Goal: Task Accomplishment & Management: Use online tool/utility

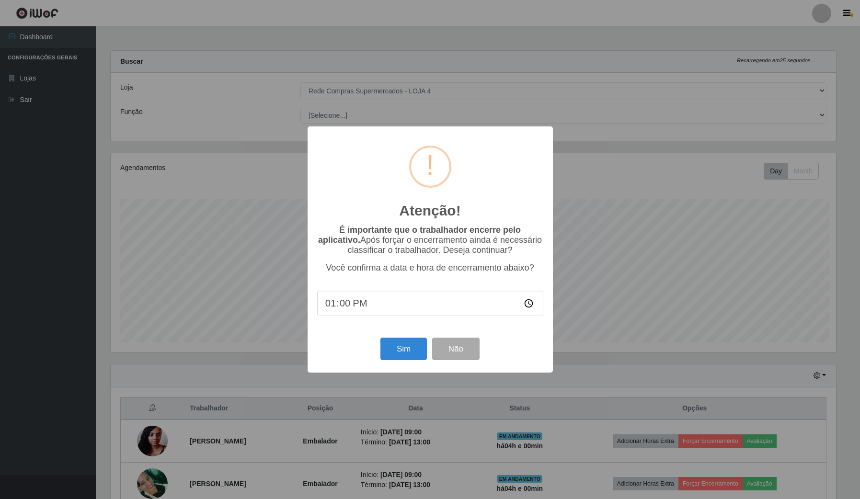
select select "159"
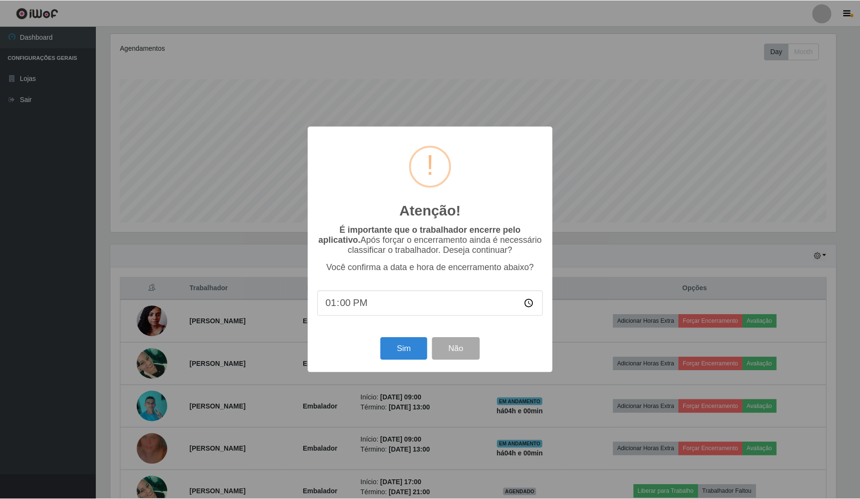
scroll to position [199, 727]
click at [425, 352] on button "Sim" at bounding box center [404, 349] width 46 height 23
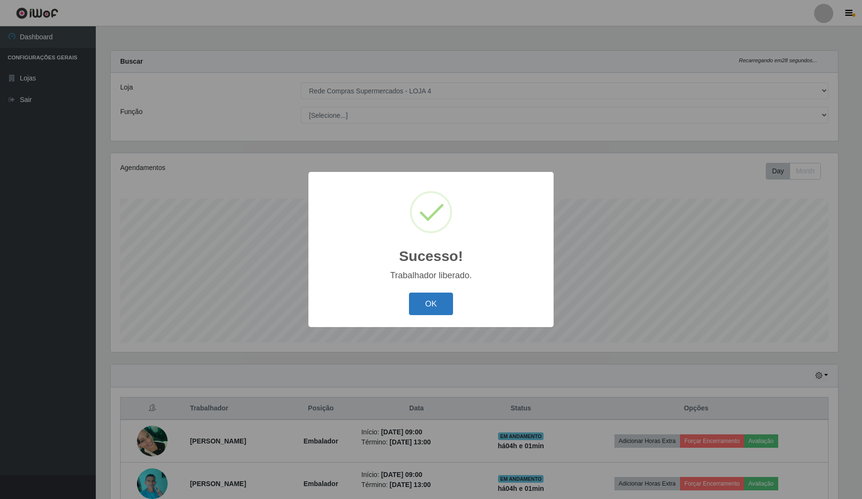
click at [453, 300] on button "OK" at bounding box center [431, 304] width 45 height 23
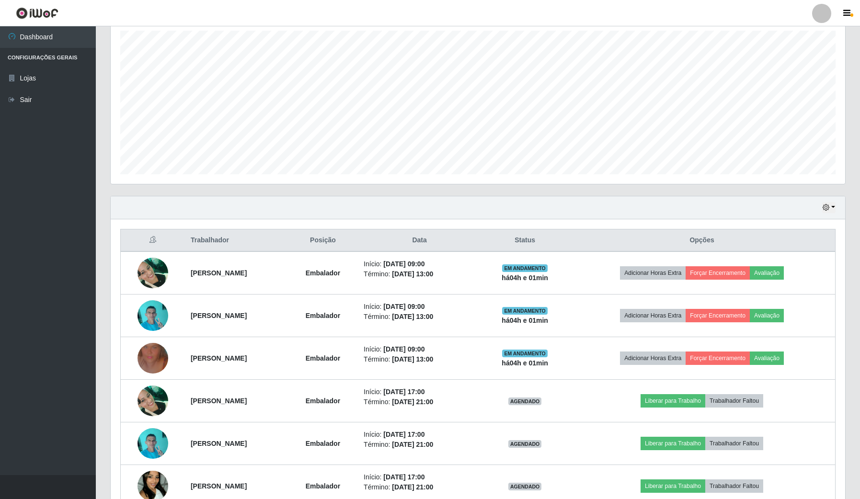
scroll to position [180, 0]
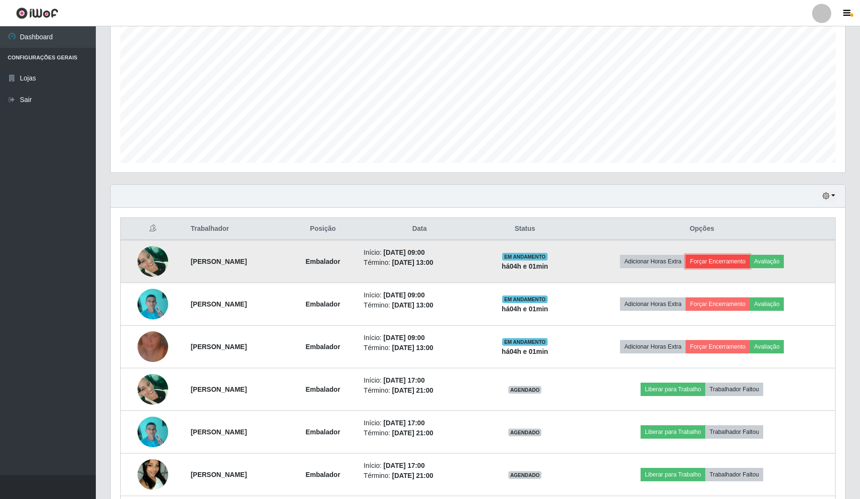
click at [743, 259] on button "Forçar Encerramento" at bounding box center [718, 261] width 64 height 13
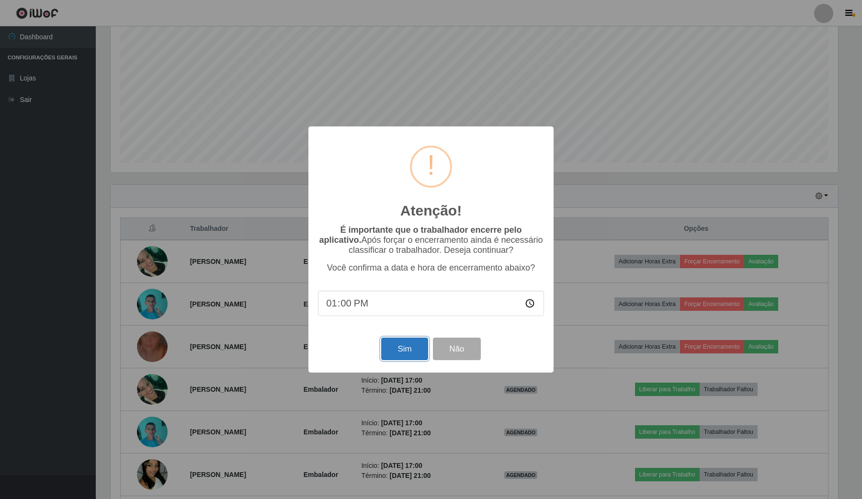
click at [412, 357] on button "Sim" at bounding box center [404, 349] width 46 height 23
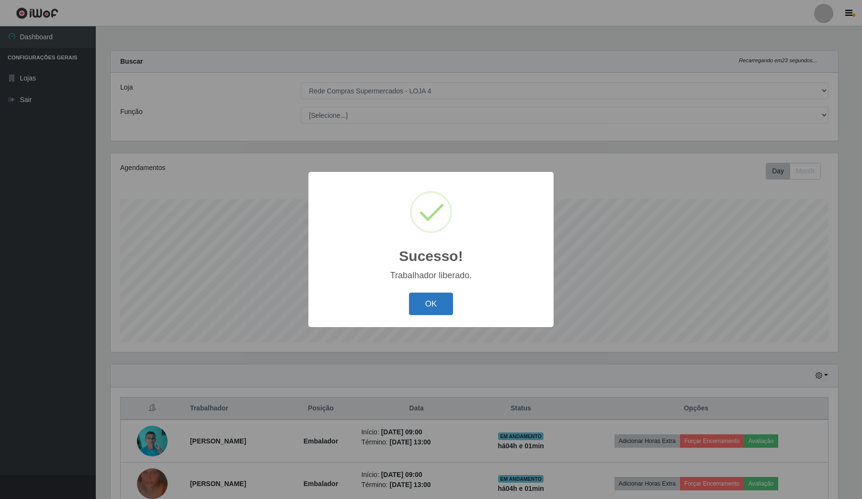
click at [442, 307] on button "OK" at bounding box center [431, 304] width 45 height 23
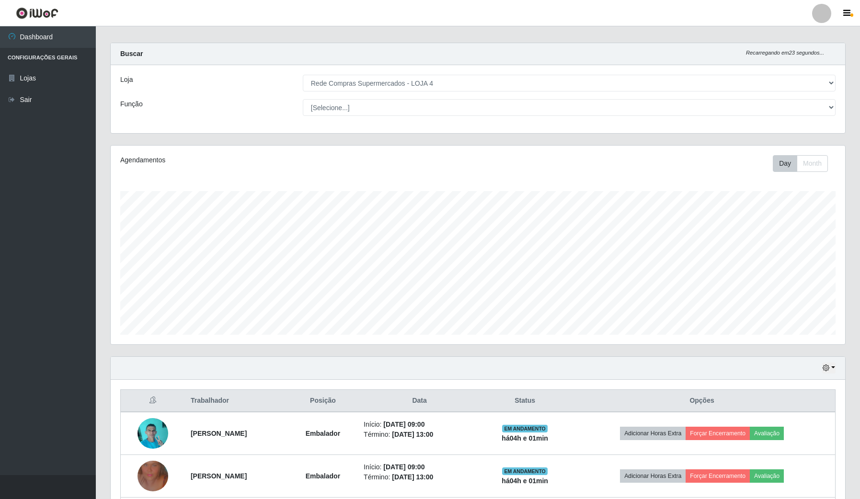
scroll to position [60, 0]
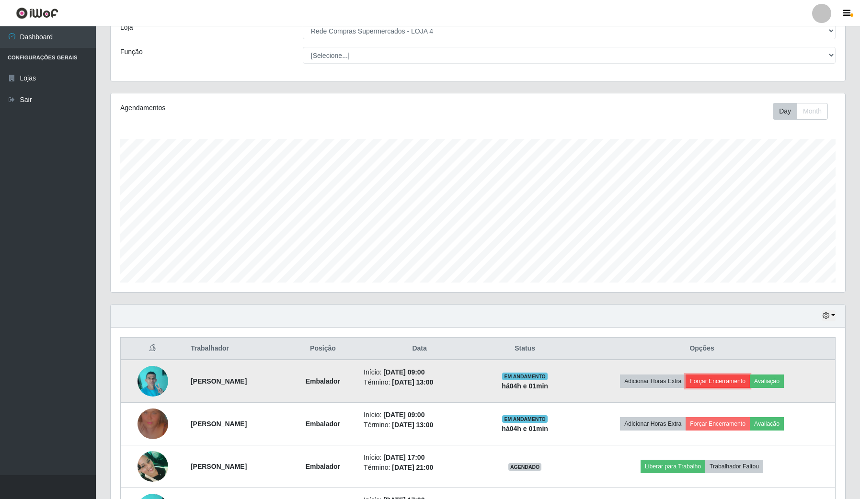
click at [732, 384] on button "Forçar Encerramento" at bounding box center [718, 381] width 64 height 13
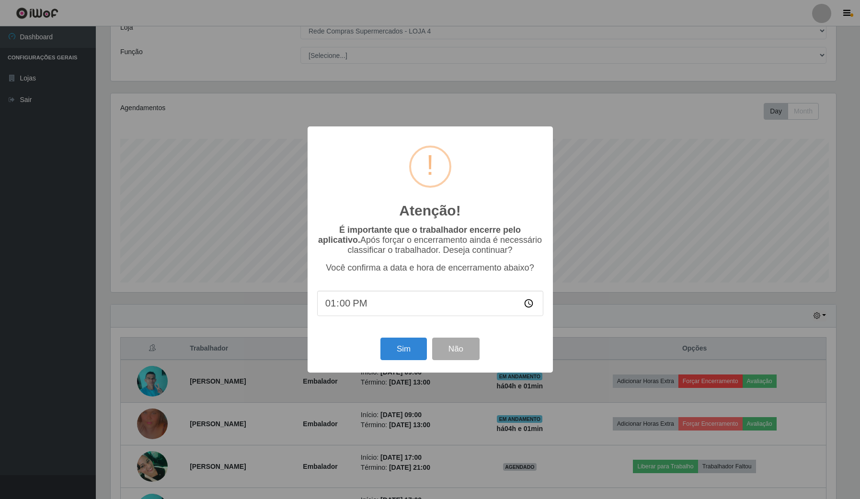
scroll to position [199, 727]
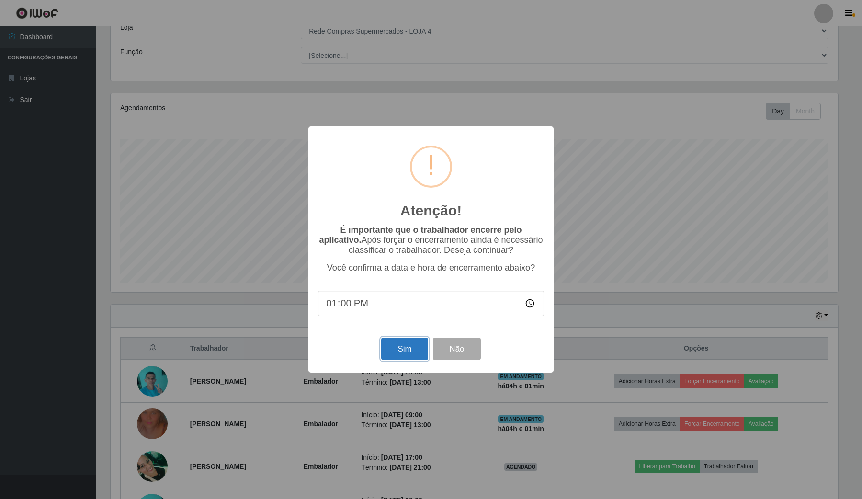
click at [407, 351] on button "Sim" at bounding box center [404, 349] width 46 height 23
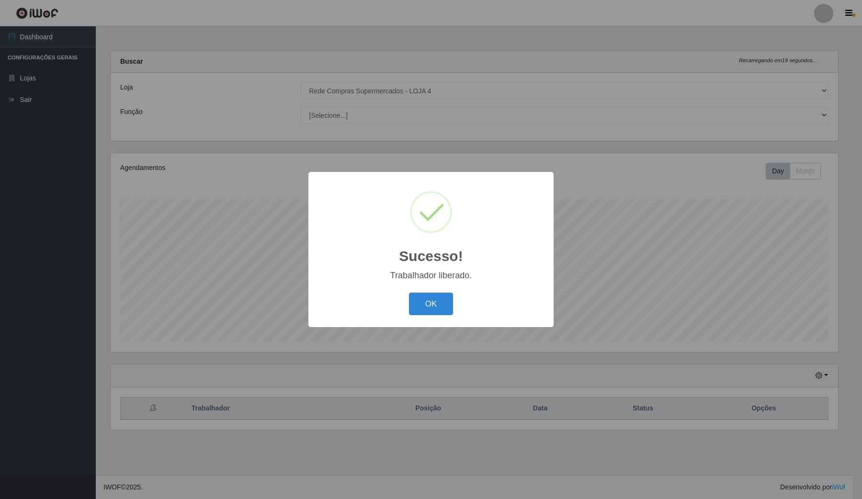
click at [454, 302] on div "OK Cancel" at bounding box center [431, 303] width 226 height 27
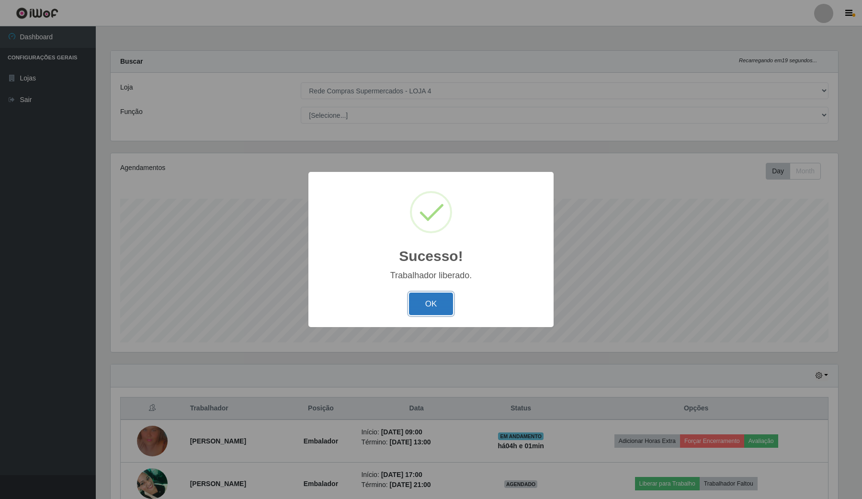
click at [435, 303] on button "OK" at bounding box center [431, 304] width 45 height 23
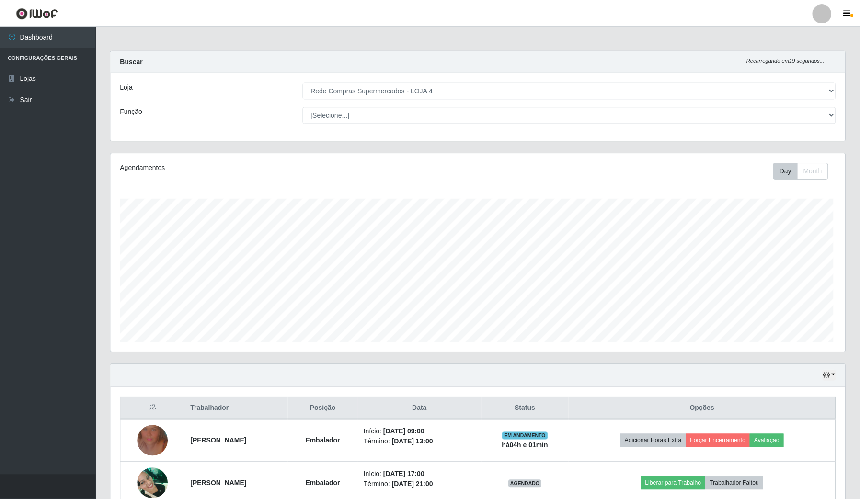
scroll to position [0, 0]
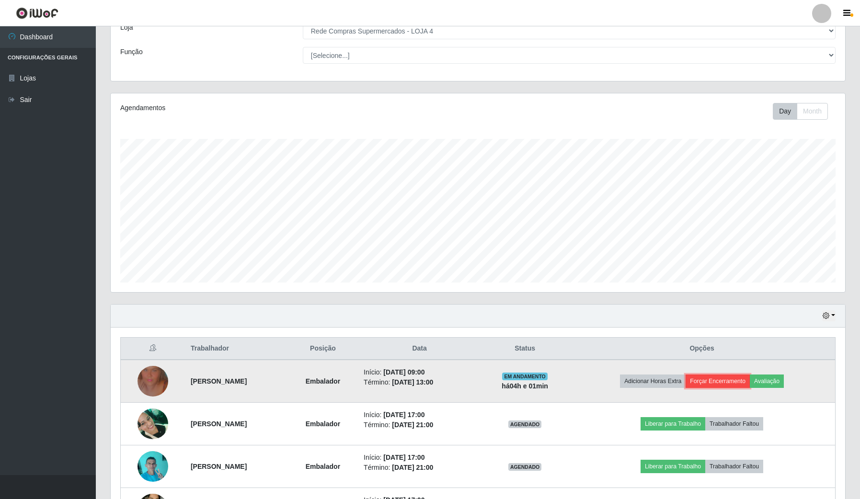
click at [730, 375] on button "Forçar Encerramento" at bounding box center [718, 381] width 64 height 13
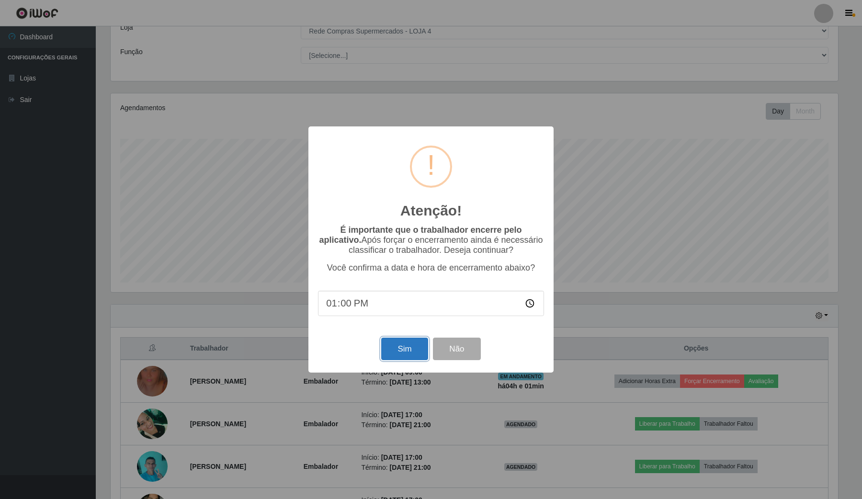
click at [408, 351] on button "Sim" at bounding box center [404, 349] width 46 height 23
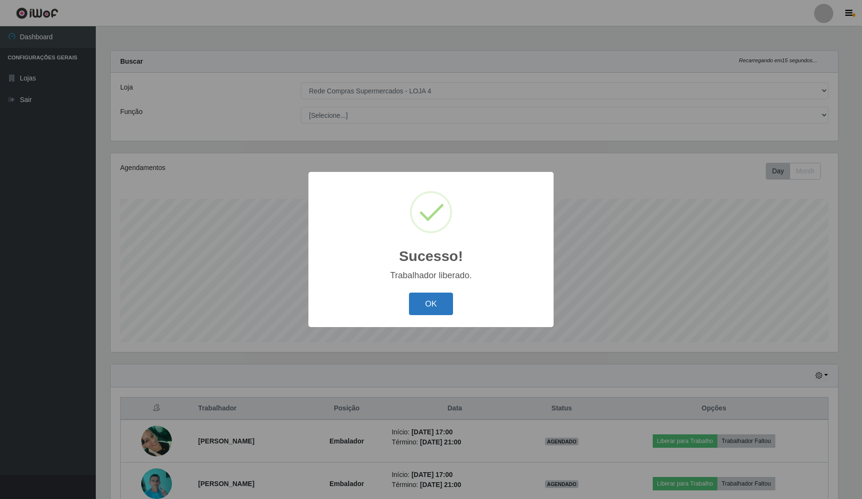
click at [427, 299] on button "OK" at bounding box center [431, 304] width 45 height 23
